Goal: Information Seeking & Learning: Learn about a topic

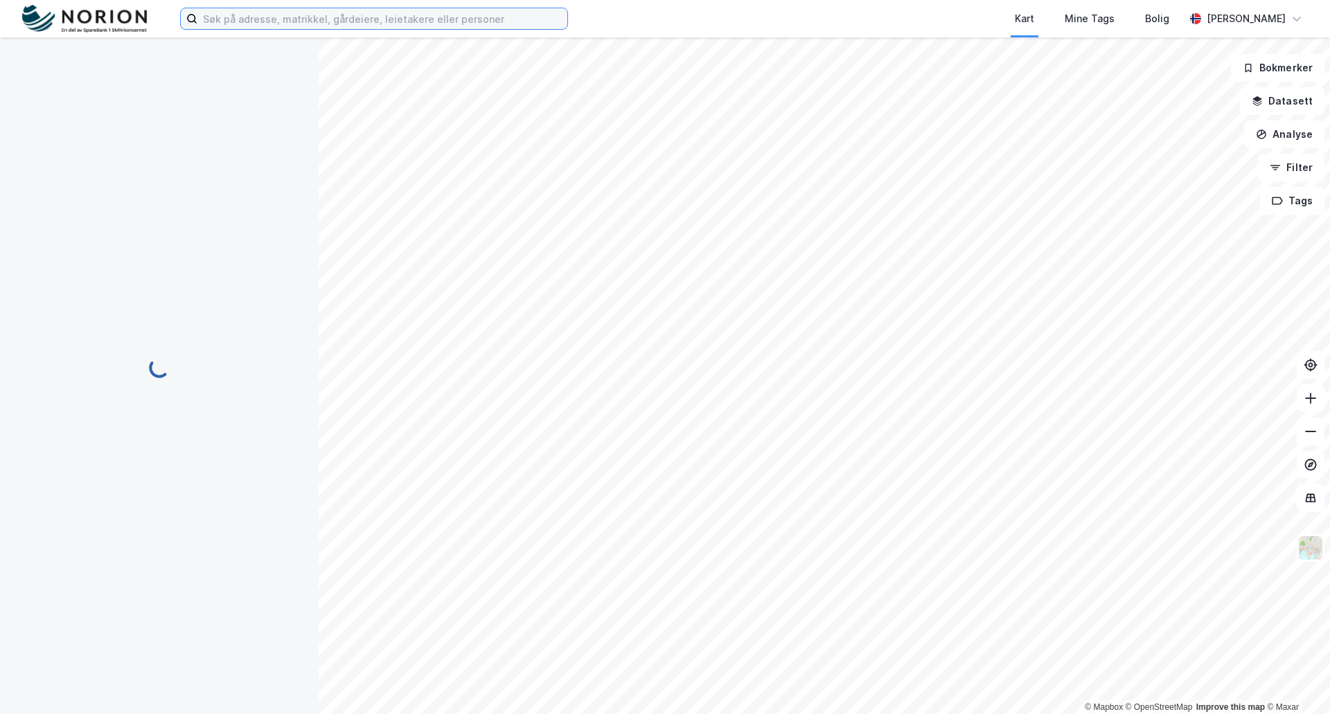
click at [258, 25] on input at bounding box center [382, 18] width 370 height 21
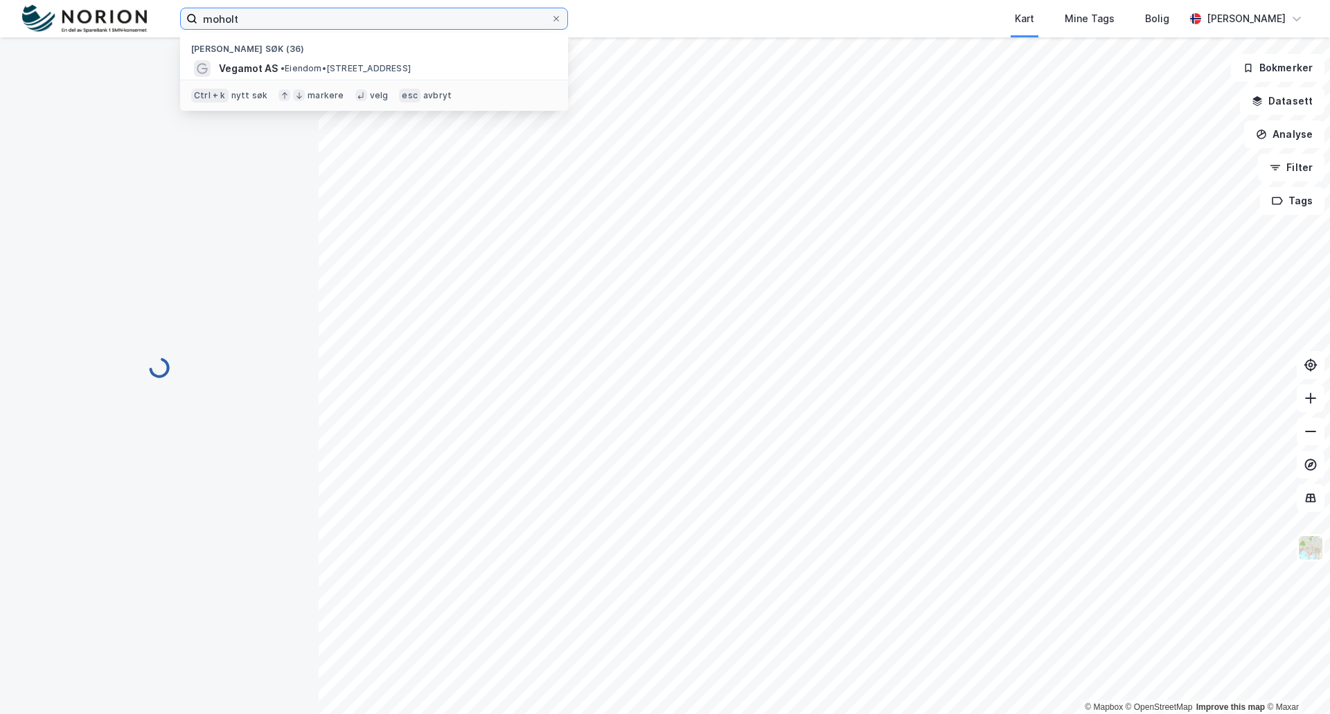
type input "moholt"
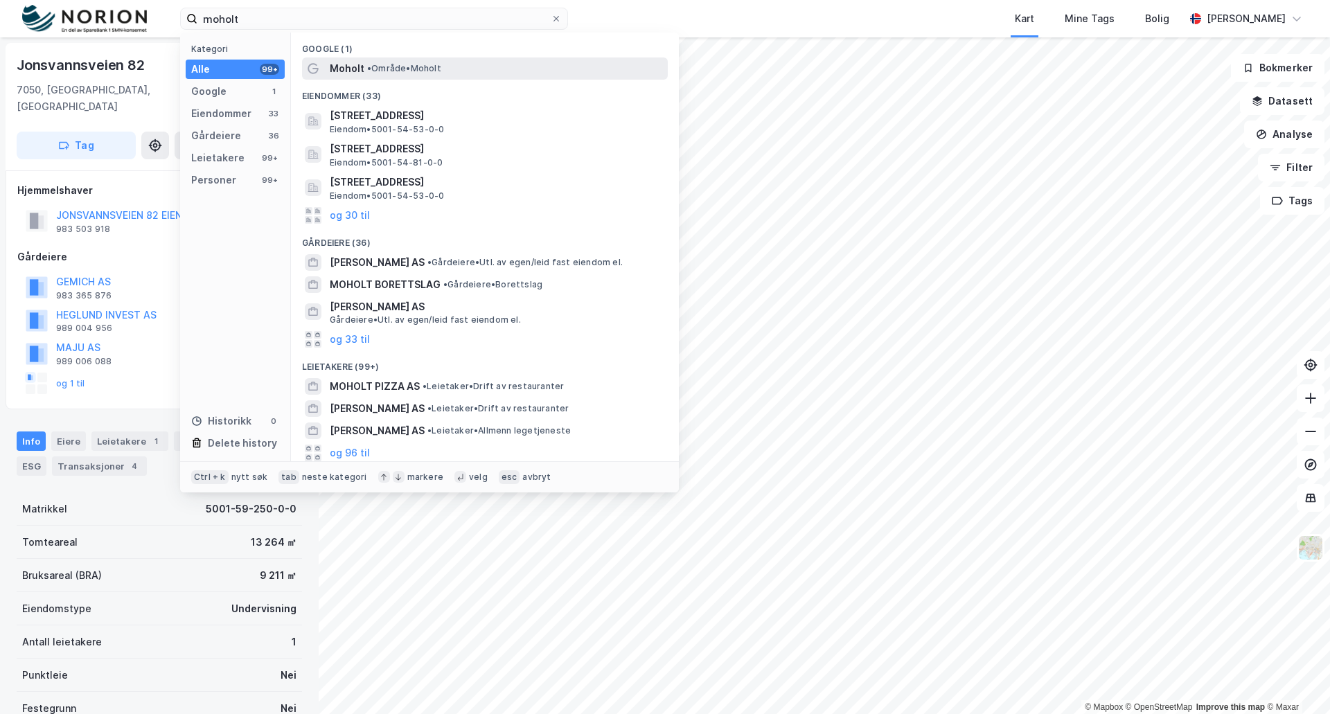
click at [353, 63] on span "Moholt" at bounding box center [347, 68] width 35 height 17
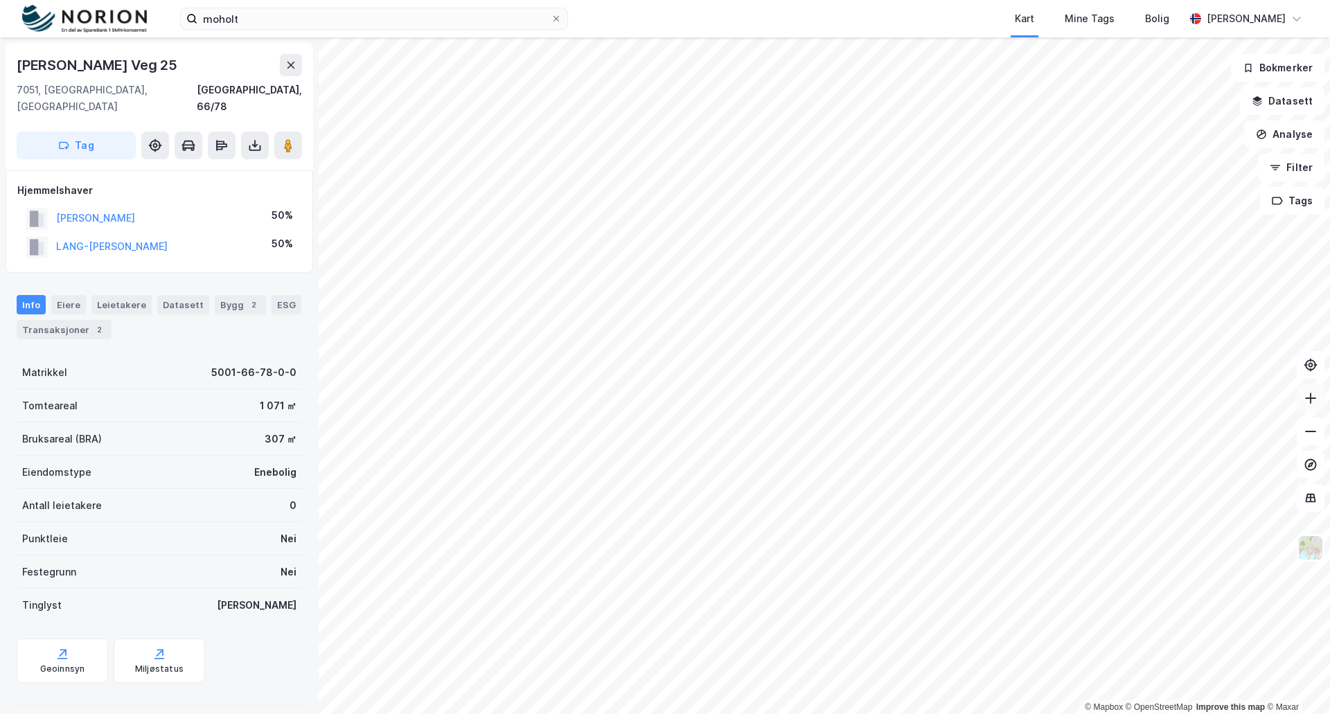
click at [1309, 403] on icon at bounding box center [1310, 398] width 14 height 14
click at [1309, 402] on icon at bounding box center [1310, 398] width 14 height 14
click at [421, 0] on html "moholt Kart Mine Tags Bolig [PERSON_NAME] © Mapbox © OpenStreetMap Improve this…" at bounding box center [665, 357] width 1330 height 714
click at [743, 24] on div "moholt Kart Mine Tags Bolig [PERSON_NAME] © Mapbox © OpenStreetMap Improve this…" at bounding box center [665, 357] width 1330 height 714
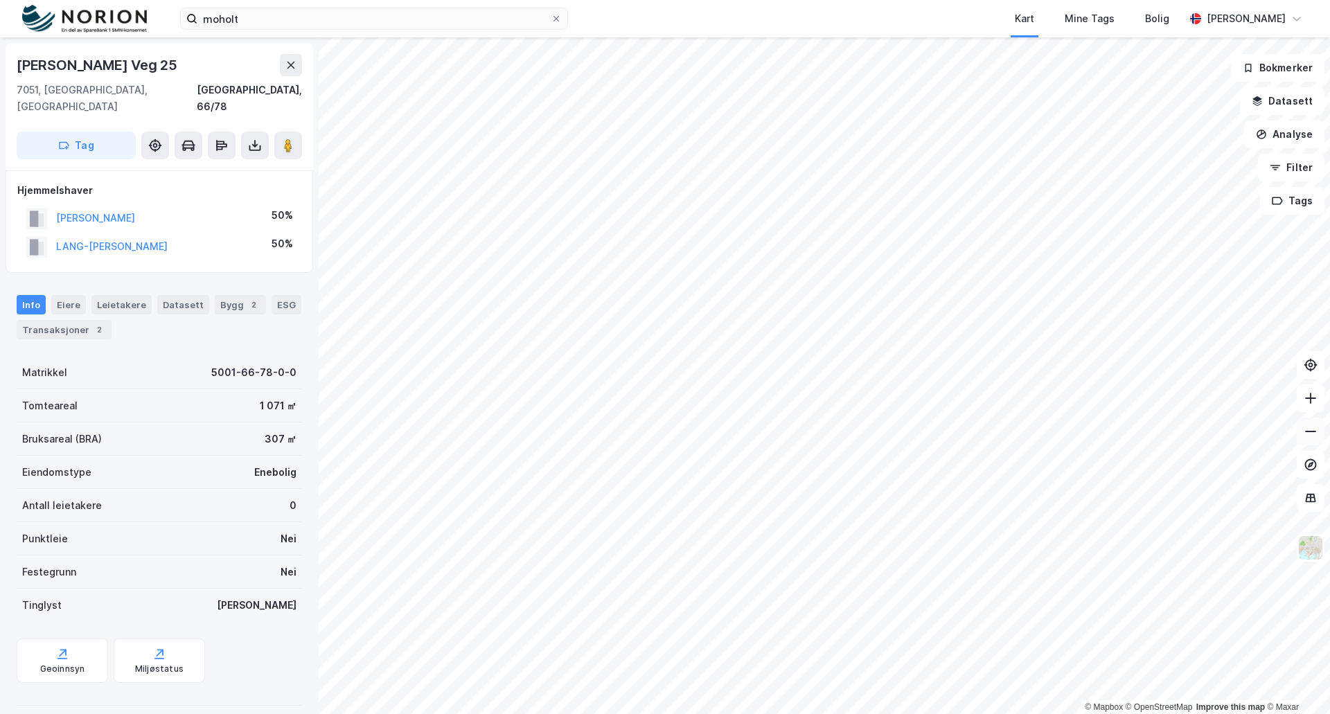
click at [1307, 427] on icon at bounding box center [1310, 431] width 14 height 14
click at [1309, 428] on icon at bounding box center [1310, 431] width 14 height 14
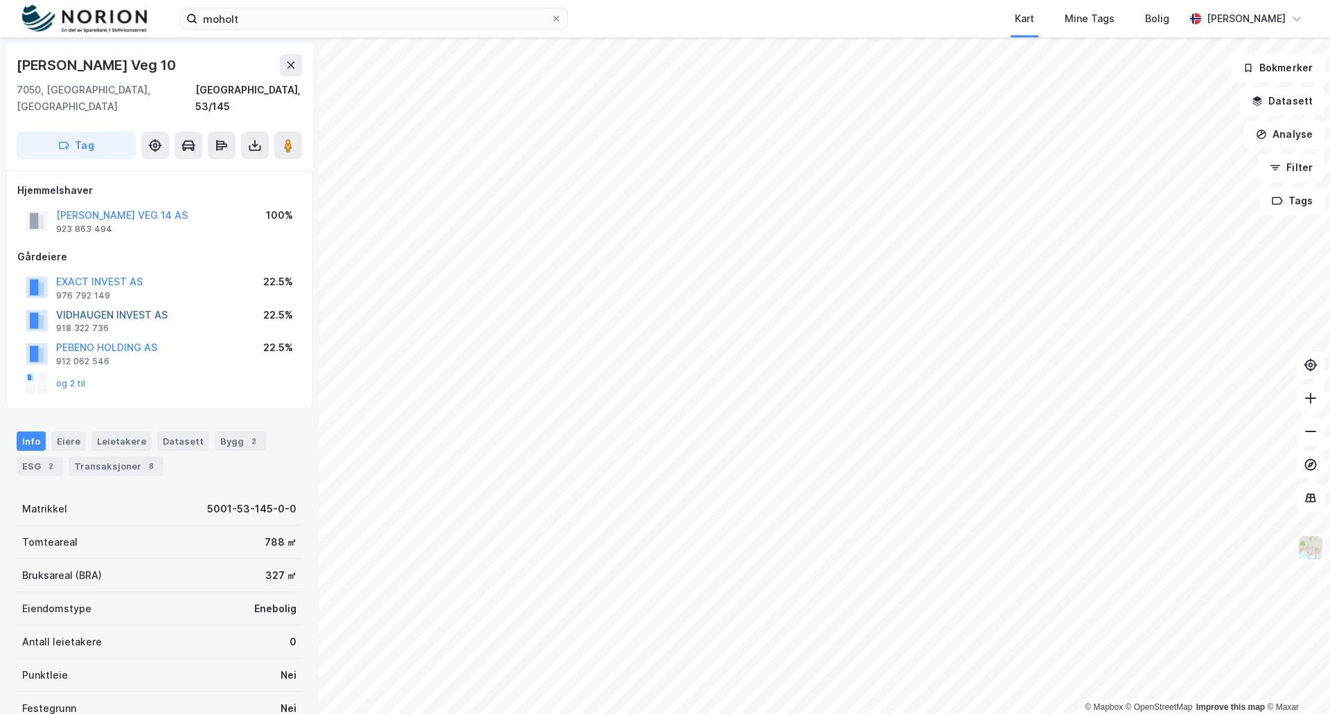
click at [0, 0] on button "VIDHAUGEN INVEST AS" at bounding box center [0, 0] width 0 height 0
click at [1308, 397] on icon at bounding box center [1310, 398] width 14 height 14
click at [1309, 397] on icon at bounding box center [1310, 398] width 14 height 14
click at [1307, 431] on icon at bounding box center [1310, 431] width 11 height 1
